Goal: Transaction & Acquisition: Purchase product/service

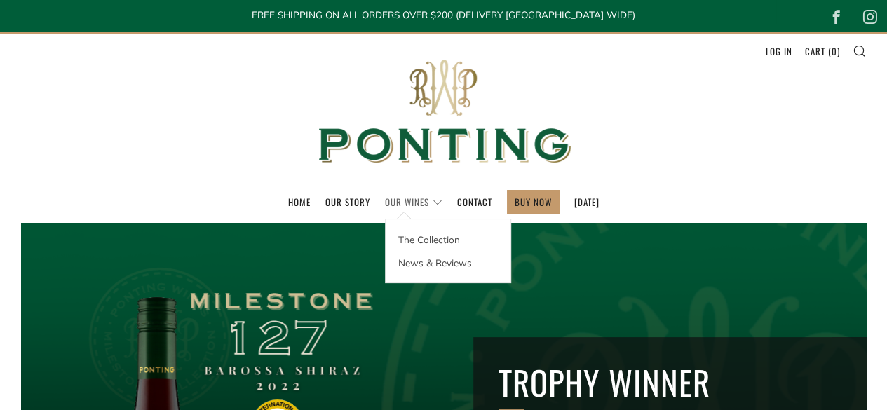
drag, startPoint x: 0, startPoint y: 0, endPoint x: 405, endPoint y: 207, distance: 454.8
click at [405, 207] on link "Our Wines" at bounding box center [413, 202] width 57 height 22
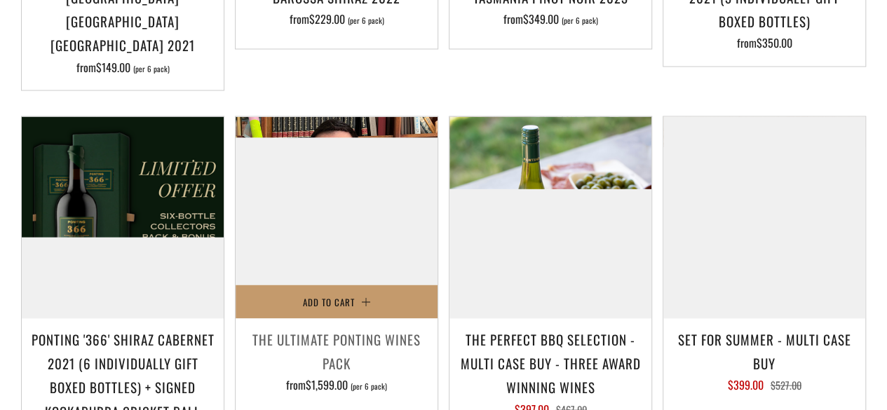
scroll to position [1261, 0]
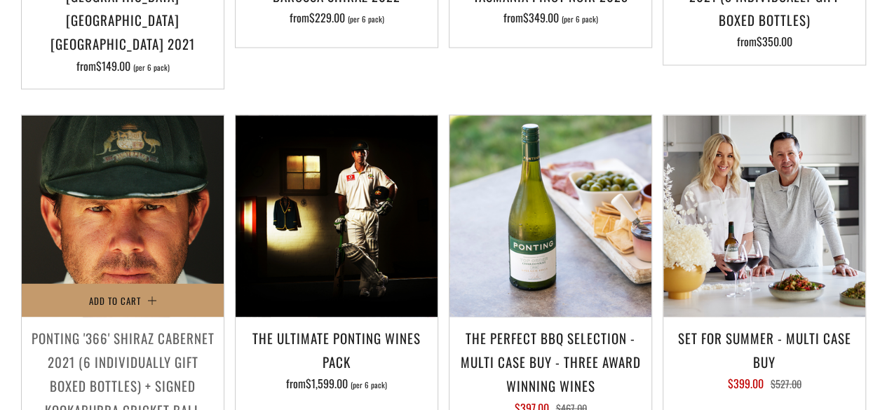
click at [180, 201] on img at bounding box center [123, 216] width 202 height 202
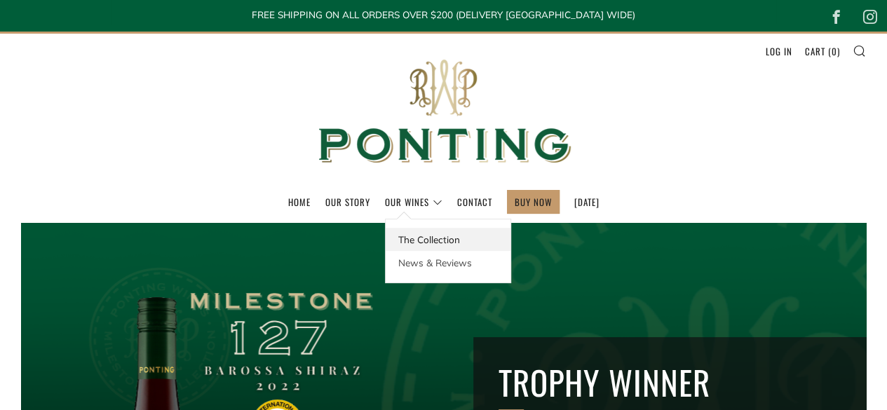
click at [403, 238] on link "The Collection" at bounding box center [447, 239] width 125 height 23
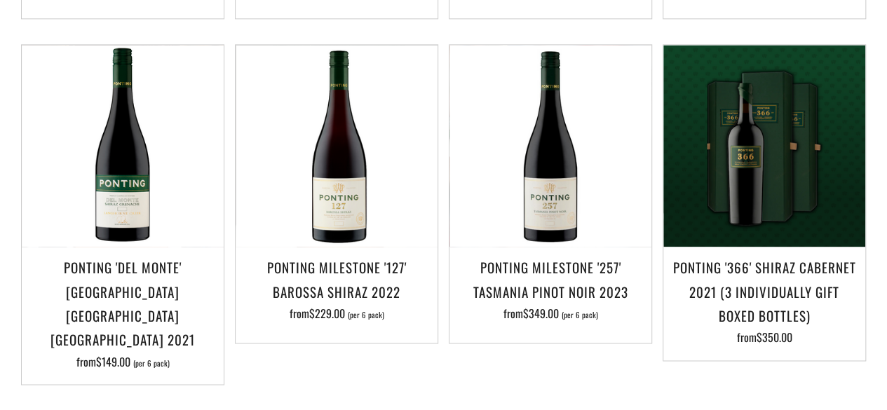
scroll to position [1051, 0]
